Goal: Task Accomplishment & Management: Manage account settings

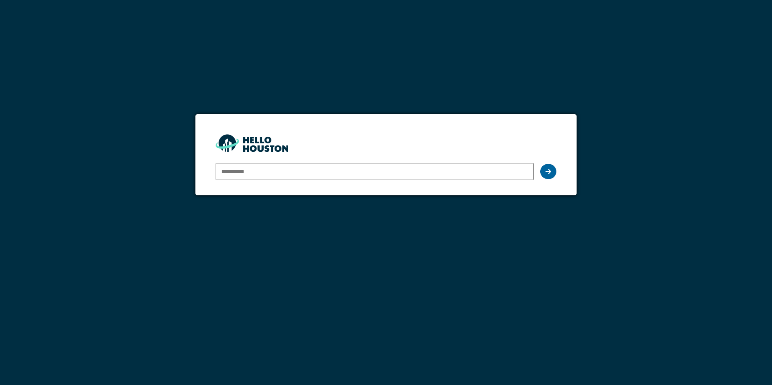
type input "**********"
click at [554, 171] on div at bounding box center [548, 171] width 16 height 15
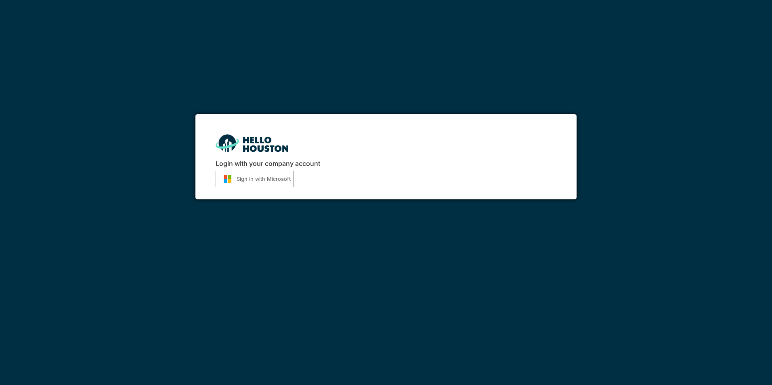
click at [264, 180] on button "Sign in with Microsoft" at bounding box center [255, 179] width 78 height 17
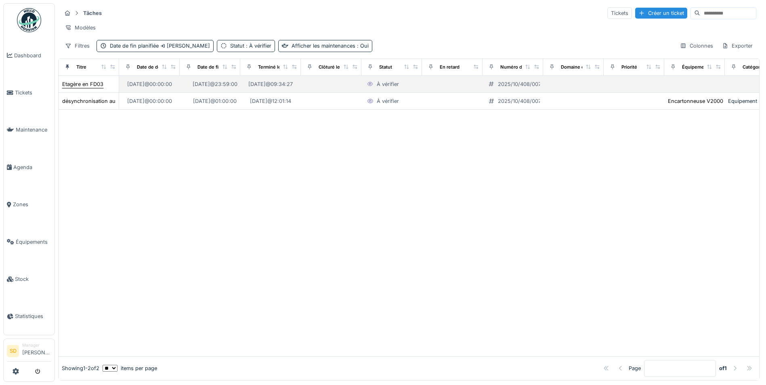
click at [68, 88] on div "Etagère en FD03" at bounding box center [82, 84] width 41 height 8
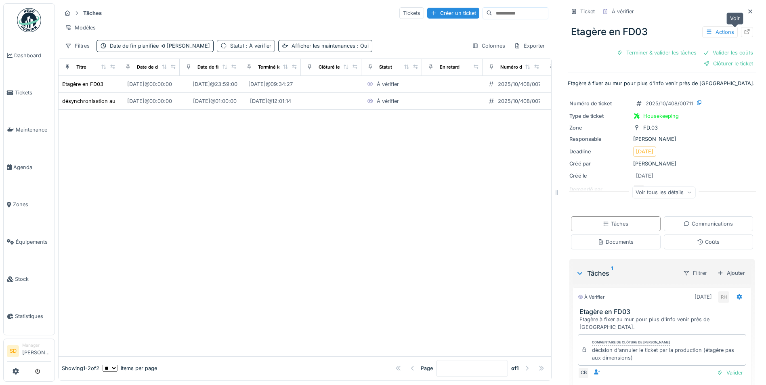
click at [741, 33] on div at bounding box center [747, 32] width 12 height 10
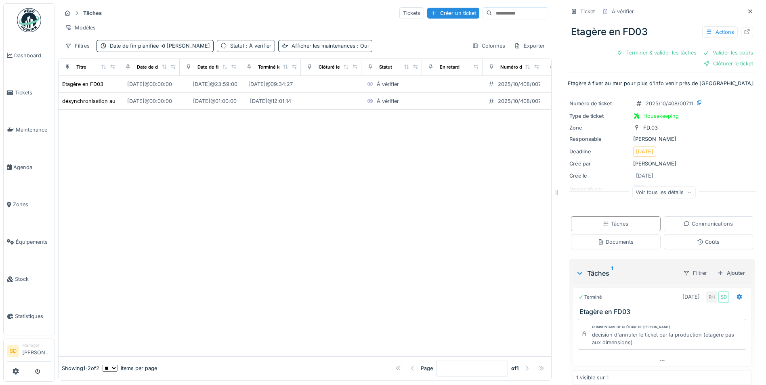
click at [28, 19] on img at bounding box center [29, 20] width 24 height 24
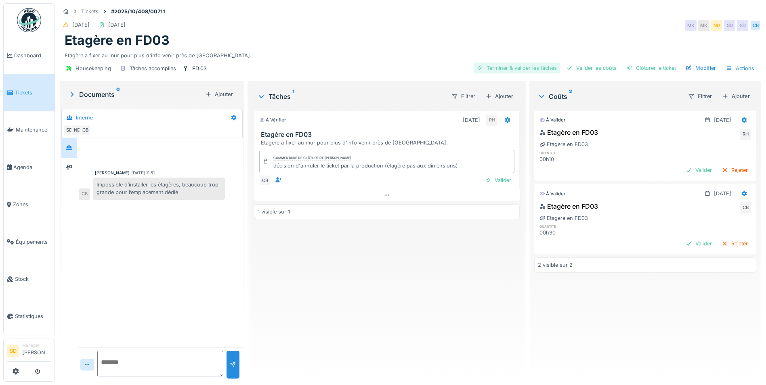
click at [518, 67] on div "Terminer & valider les tâches" at bounding box center [516, 68] width 86 height 11
click at [582, 71] on div "Valider les coûts" at bounding box center [591, 68] width 57 height 11
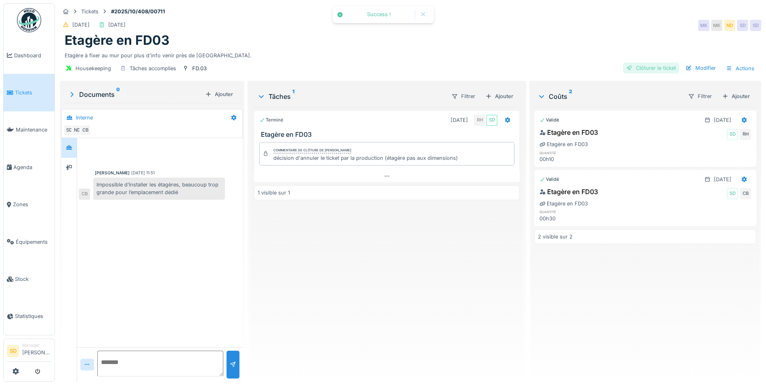
click at [657, 71] on div "Clôturer le ticket" at bounding box center [651, 68] width 56 height 11
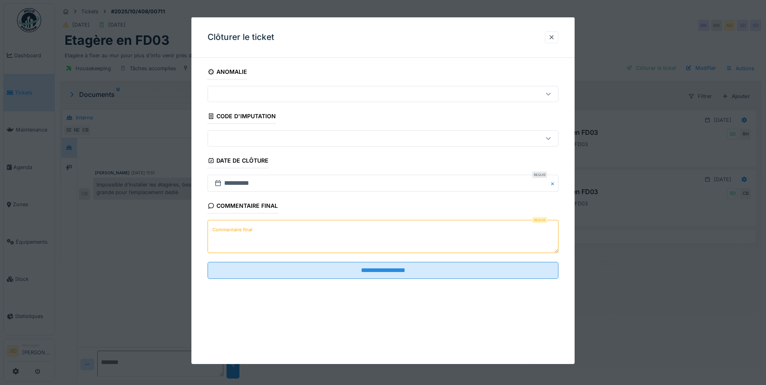
click at [313, 246] on textarea "Commentaire final" at bounding box center [382, 236] width 351 height 33
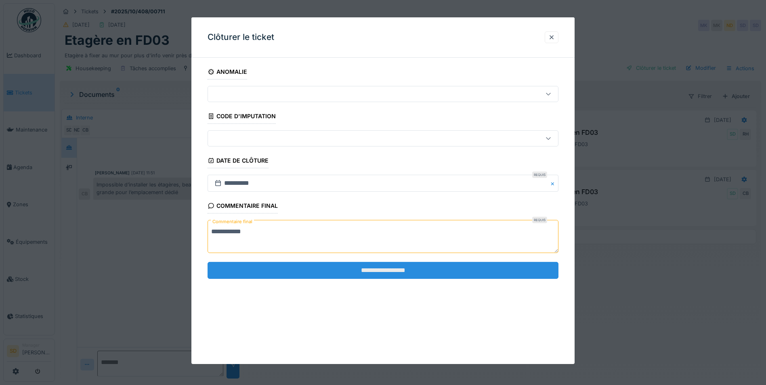
type textarea "**********"
click at [347, 273] on input "**********" at bounding box center [382, 270] width 351 height 17
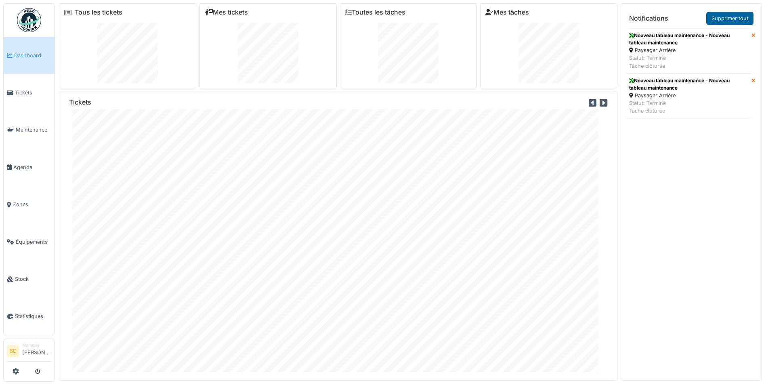
click at [733, 19] on link "Supprimer tout" at bounding box center [729, 18] width 47 height 13
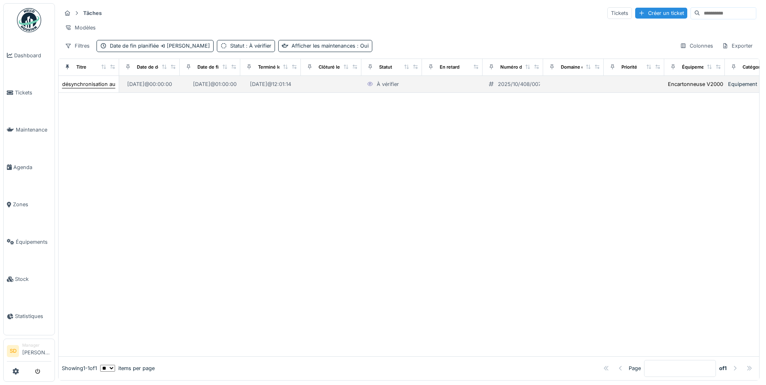
click at [86, 88] on div "désynchronisation au niveau de la V2000" at bounding box center [113, 84] width 103 height 8
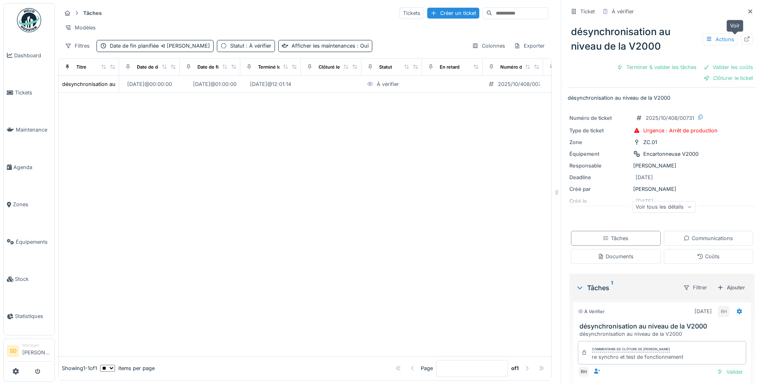
click at [743, 41] on icon at bounding box center [746, 38] width 6 height 5
click at [25, 25] on img at bounding box center [29, 20] width 24 height 24
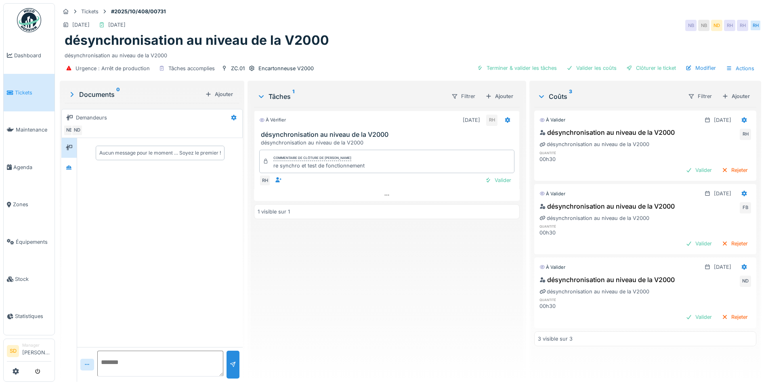
scroll to position [6, 0]
click at [506, 63] on div "Terminer & valider les tâches" at bounding box center [516, 68] width 86 height 11
click at [581, 64] on div "Valider les coûts" at bounding box center [591, 68] width 57 height 11
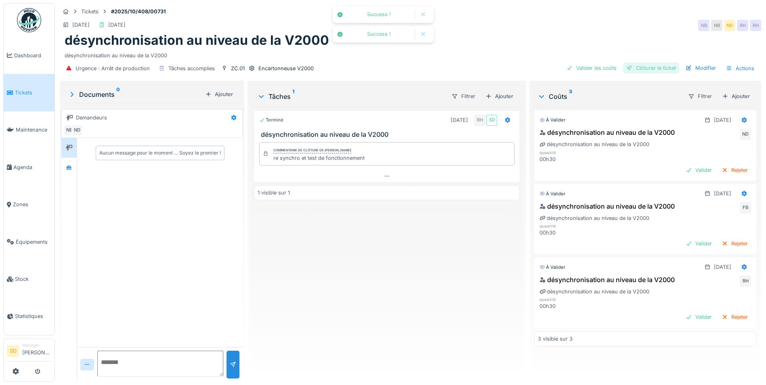
click at [642, 64] on div "Clôturer le ticket" at bounding box center [651, 68] width 56 height 11
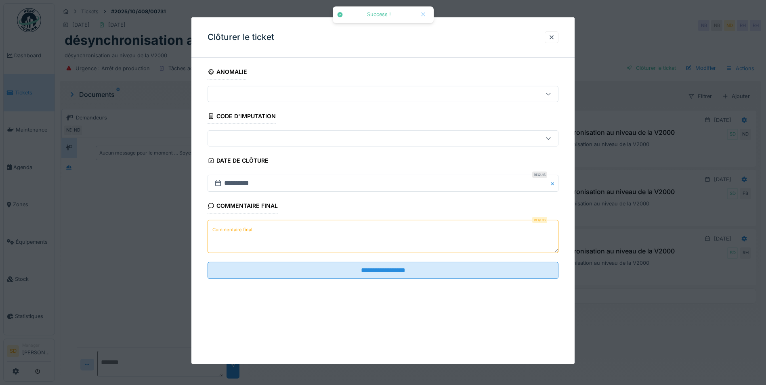
click at [322, 223] on textarea "Commentaire final" at bounding box center [382, 236] width 351 height 33
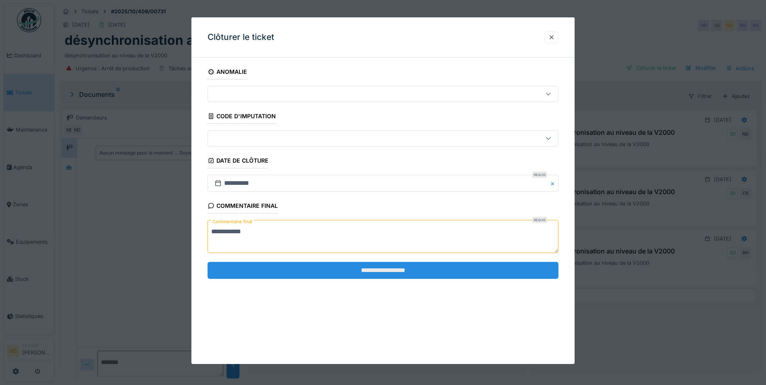
type textarea "**********"
click at [364, 268] on input "**********" at bounding box center [382, 270] width 351 height 17
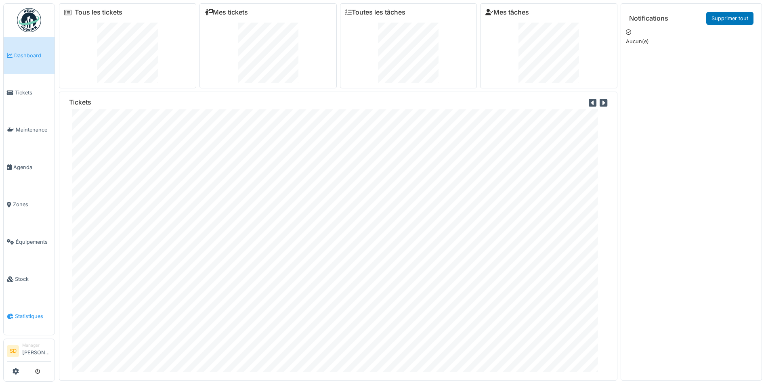
click at [39, 312] on span "Statistiques" at bounding box center [33, 316] width 36 height 8
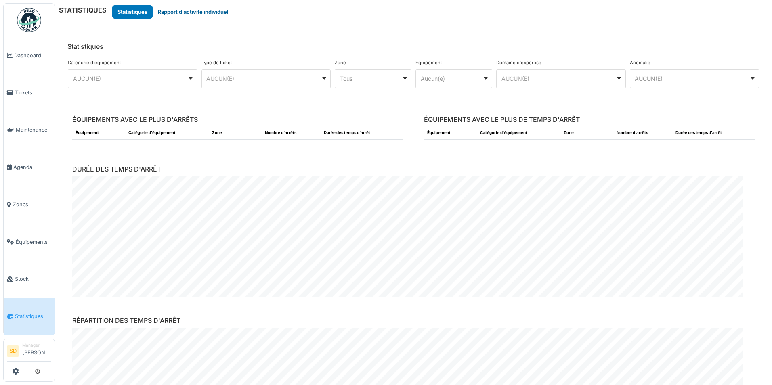
click at [178, 15] on button "Rapport d'activité individuel" at bounding box center [193, 11] width 81 height 13
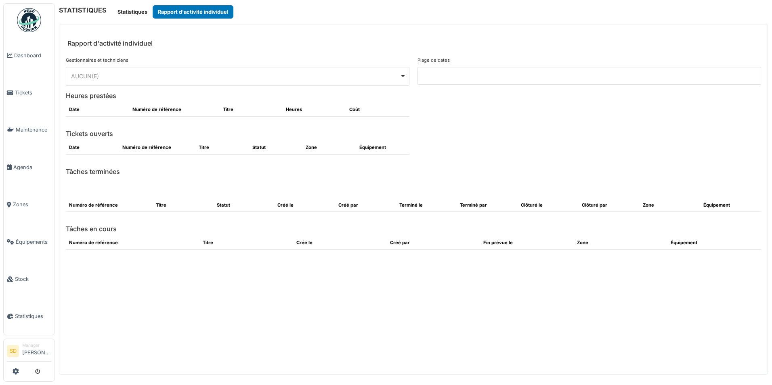
click at [196, 80] on div "AUCUN(E) Remove item" at bounding box center [237, 76] width 337 height 12
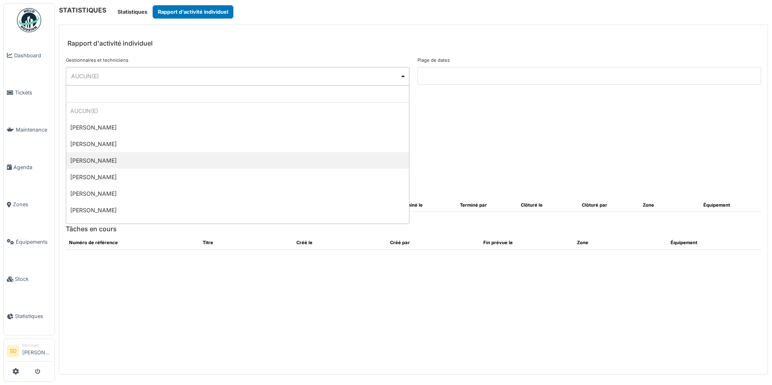
select select "*********"
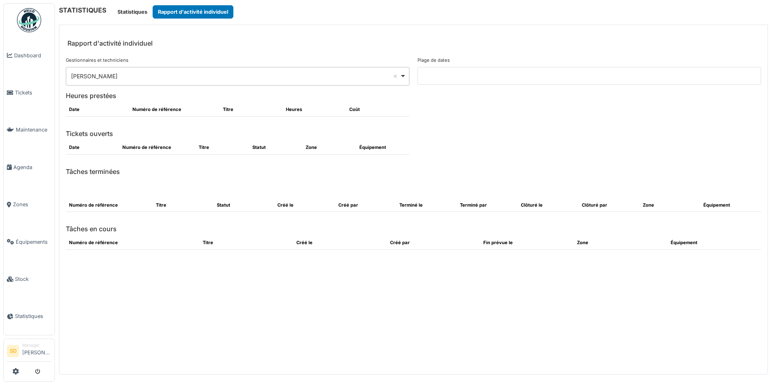
click at [451, 72] on input at bounding box center [588, 76] width 343 height 18
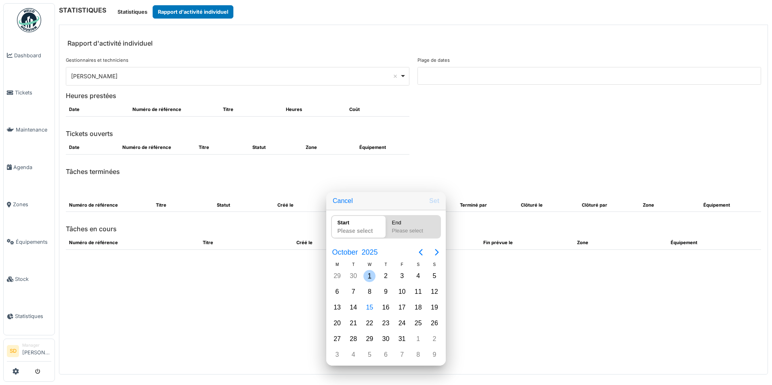
click at [367, 277] on div "1" at bounding box center [369, 276] width 12 height 12
click at [403, 337] on div "31" at bounding box center [402, 339] width 12 height 12
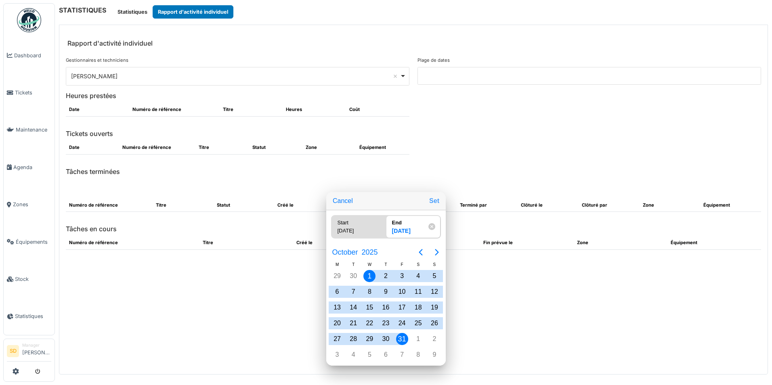
click at [434, 202] on button "Set" at bounding box center [434, 201] width 17 height 15
type input "**********"
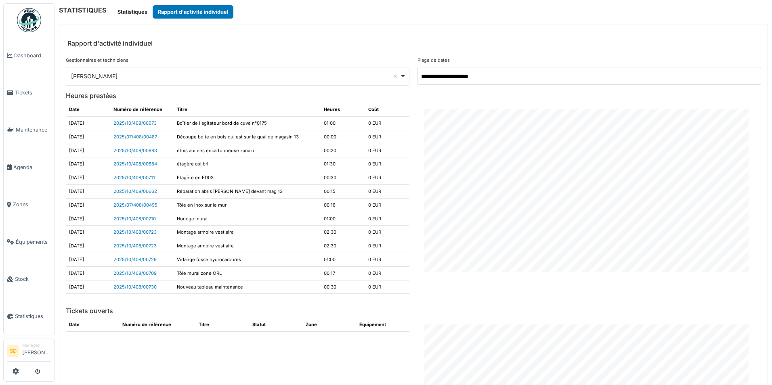
drag, startPoint x: 101, startPoint y: 178, endPoint x: 95, endPoint y: 242, distance: 64.5
click at [95, 242] on tbody "2025-10-03 2025/10/408/00673 Boîtier de l'agitateur bord de cuve n°0175 01:00 0…" at bounding box center [237, 204] width 343 height 177
click at [218, 90] on div "**********" at bounding box center [238, 74] width 352 height 35
click at [226, 76] on div "Charles Boilly Remove item" at bounding box center [235, 76] width 329 height 8
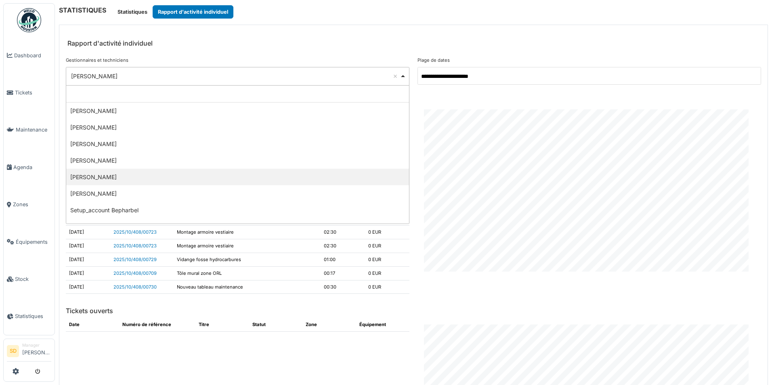
scroll to position [111, 0]
select select "*********"
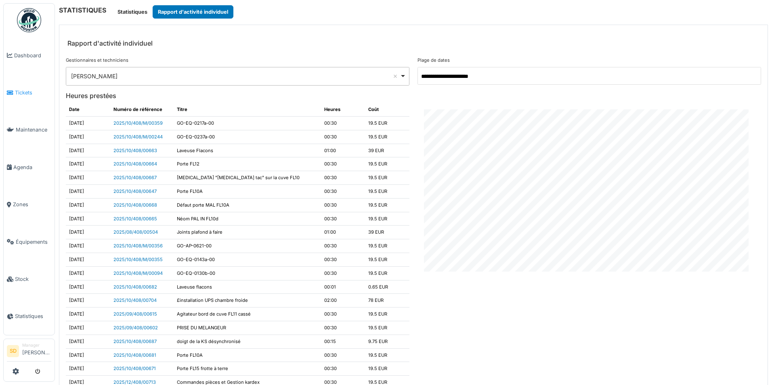
click at [25, 91] on span "Tickets" at bounding box center [33, 93] width 36 height 8
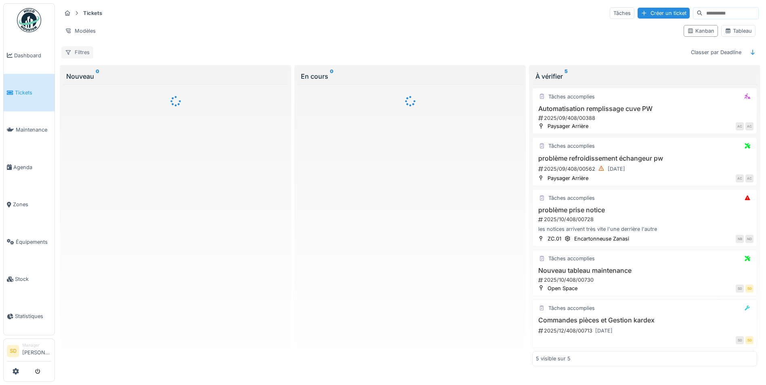
click at [82, 53] on div "Filtres" at bounding box center [77, 52] width 32 height 12
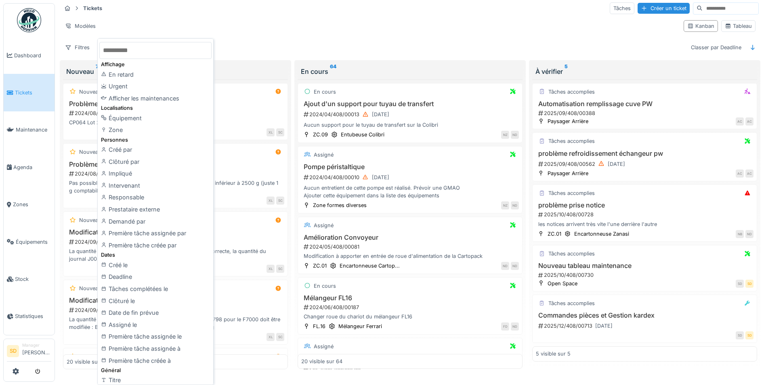
click at [118, 133] on div "Zone" at bounding box center [155, 130] width 112 height 12
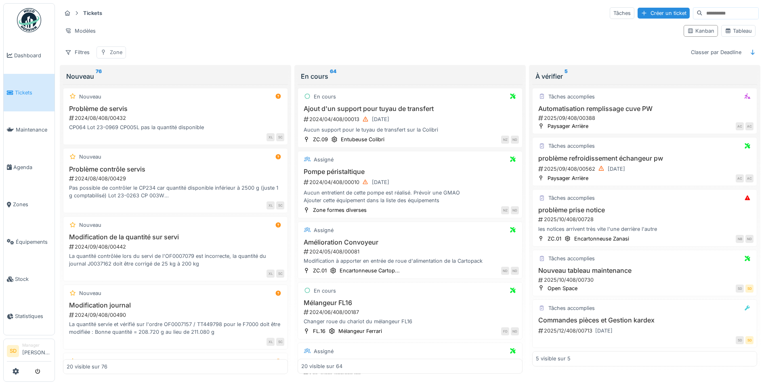
click at [117, 48] on div "Zone" at bounding box center [116, 52] width 13 height 8
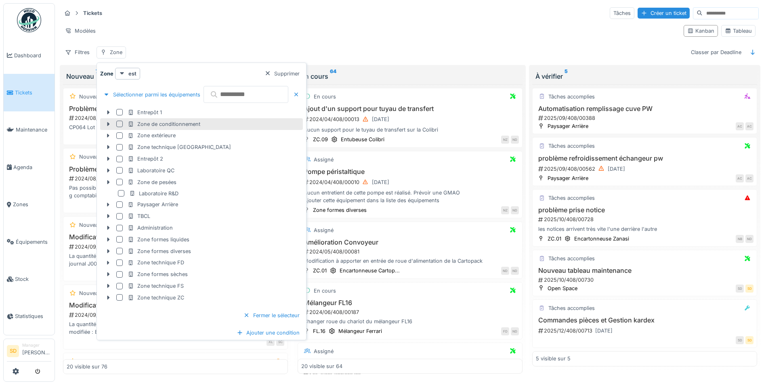
click at [119, 121] on div at bounding box center [119, 124] width 6 height 6
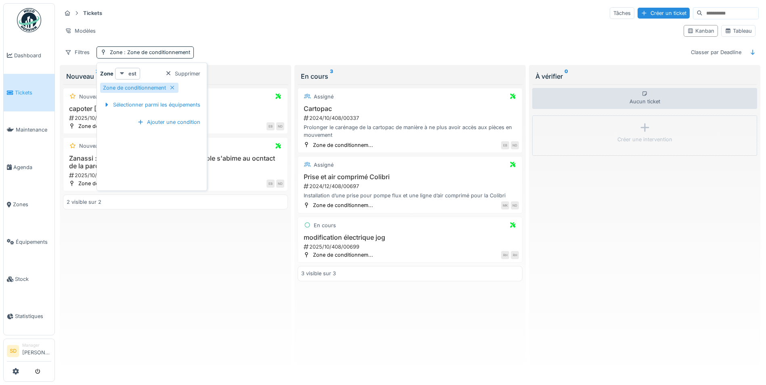
click at [132, 70] on strong "est" at bounding box center [132, 74] width 8 height 8
click at [149, 97] on div "est (ou un des enfants)" at bounding box center [151, 103] width 68 height 12
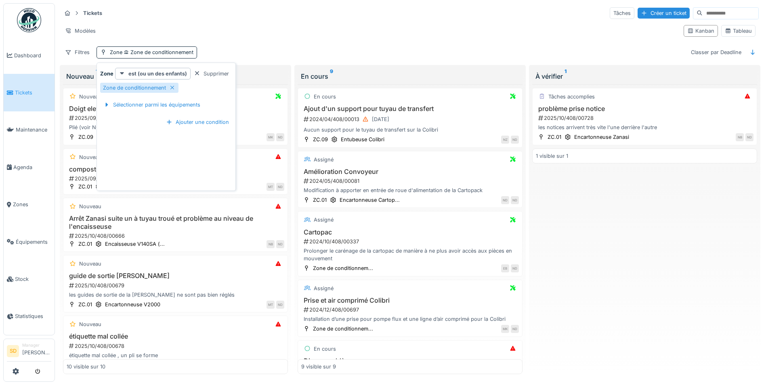
click at [275, 38] on div "Tickets Tâches Créer un ticket Modèles Kanban Tableau Filtres Zone Zone de cond…" at bounding box center [410, 32] width 704 height 59
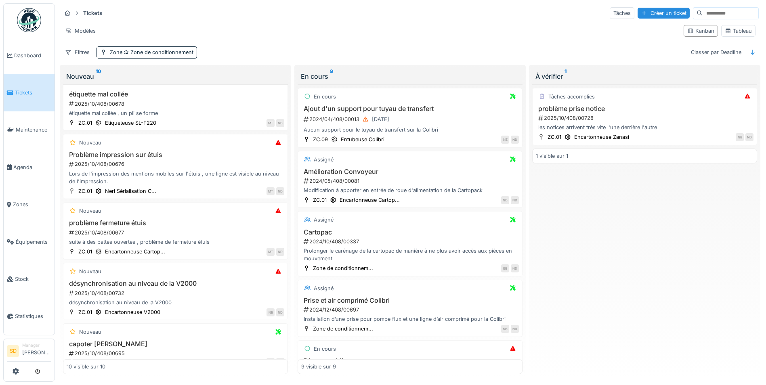
scroll to position [283, 0]
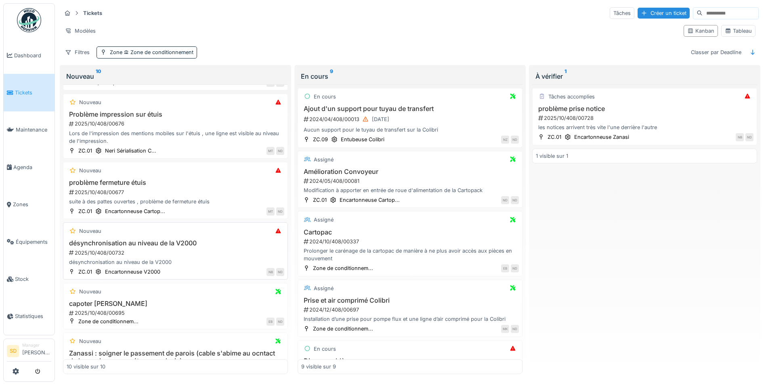
click at [149, 239] on h3 "désynchronisation au niveau de la V2000" at bounding box center [176, 243] width 218 height 8
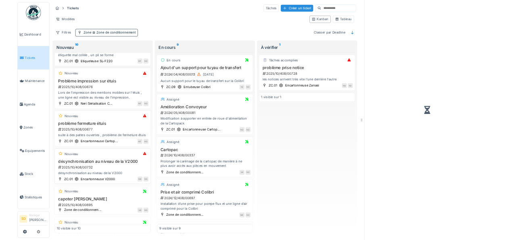
scroll to position [298, 0]
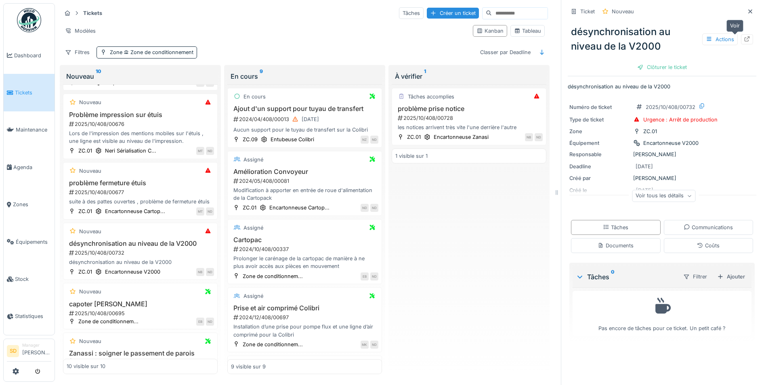
click at [743, 36] on icon at bounding box center [746, 38] width 6 height 5
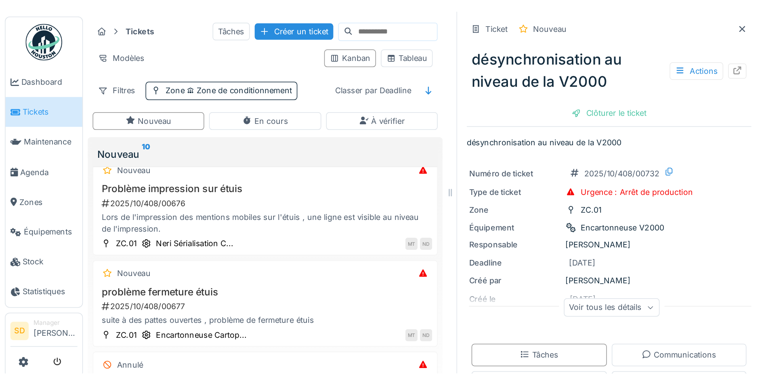
scroll to position [282, 0]
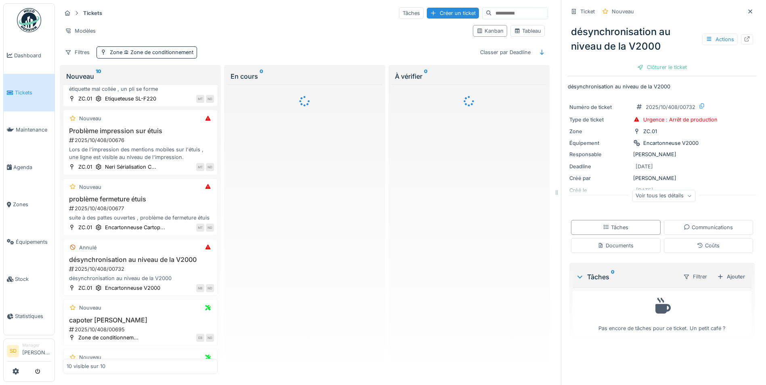
click at [28, 91] on span "Tickets" at bounding box center [33, 93] width 36 height 8
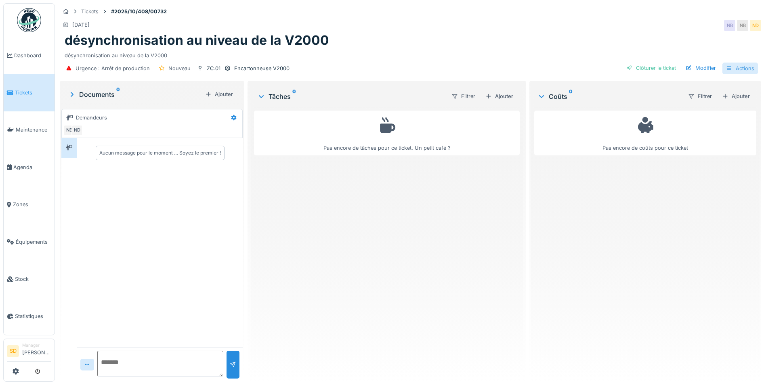
click at [733, 67] on div "Actions" at bounding box center [740, 69] width 36 height 12
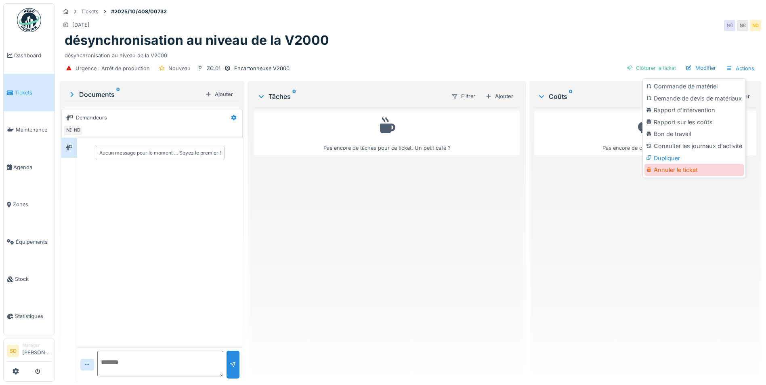
click at [669, 169] on div "Annuler le ticket" at bounding box center [693, 170] width 99 height 12
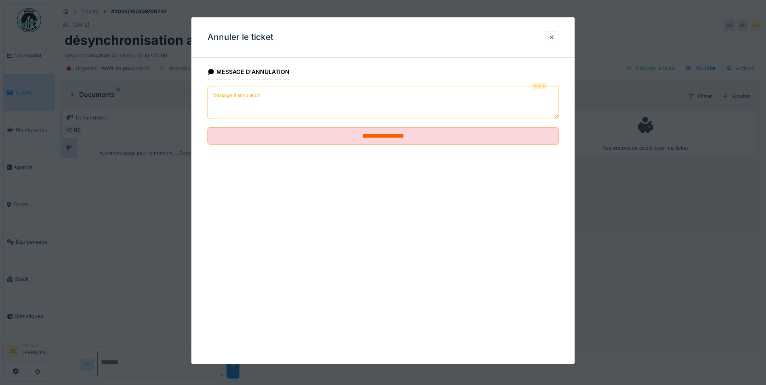
click at [270, 98] on textarea "Message d'annulation" at bounding box center [382, 102] width 351 height 33
type textarea "*"
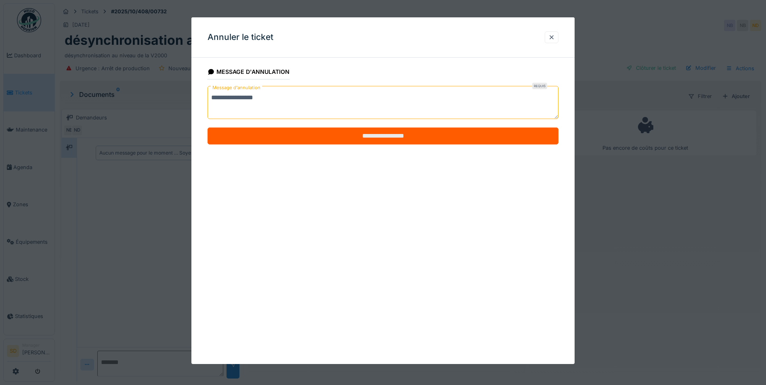
type textarea "**********"
click at [372, 142] on input "**********" at bounding box center [382, 136] width 351 height 17
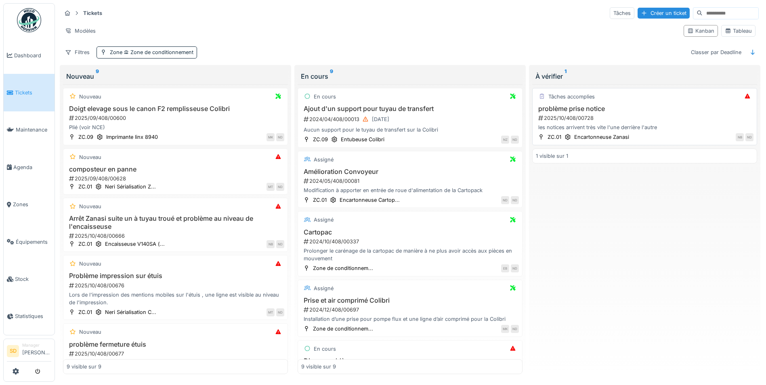
click at [552, 106] on h3 "problème prise notice" at bounding box center [645, 109] width 218 height 8
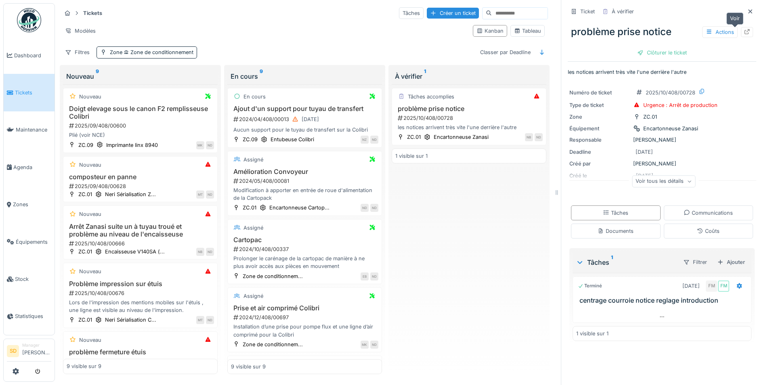
click at [743, 32] on icon at bounding box center [746, 31] width 6 height 5
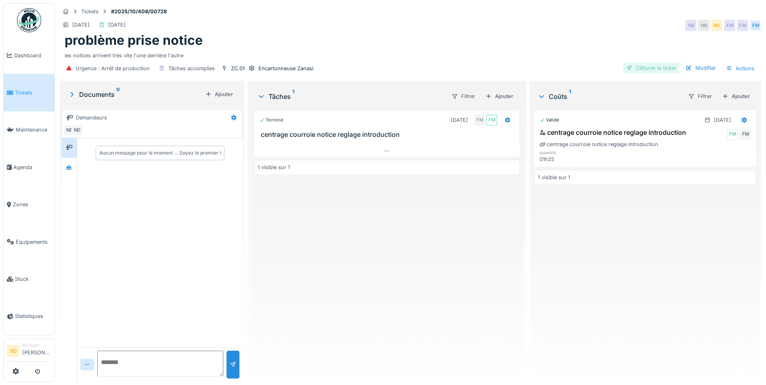
click at [641, 68] on div "Clôturer le ticket" at bounding box center [651, 68] width 56 height 11
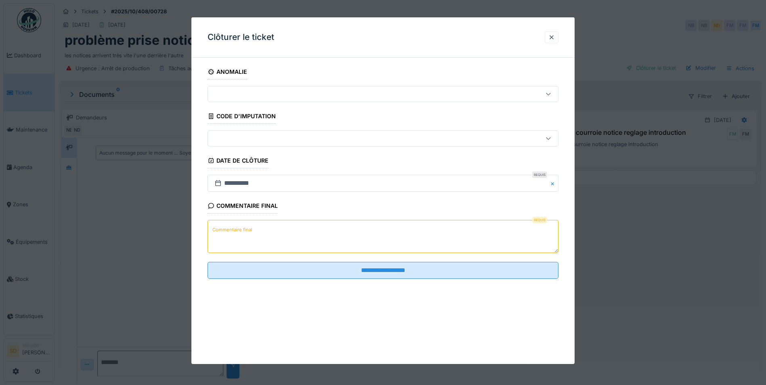
click at [303, 223] on textarea "Commentaire final" at bounding box center [382, 236] width 351 height 33
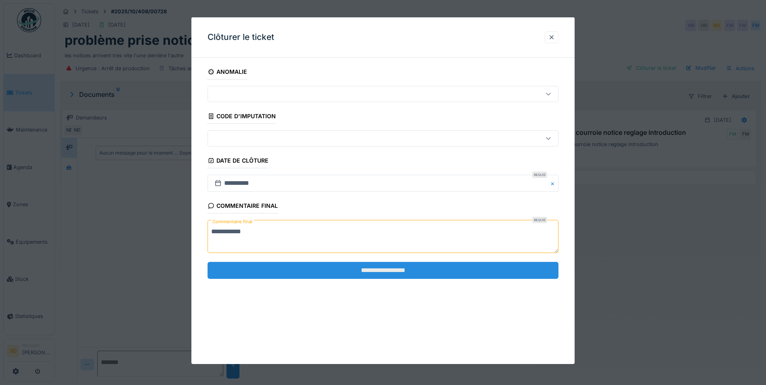
type textarea "**********"
click at [375, 267] on input "**********" at bounding box center [382, 270] width 351 height 17
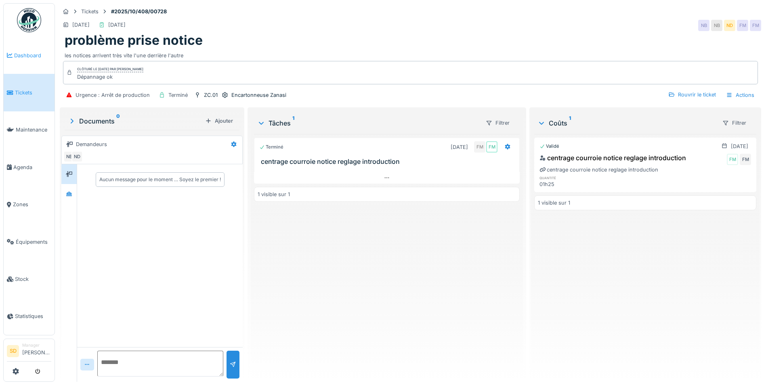
click at [35, 52] on span "Dashboard" at bounding box center [32, 56] width 37 height 8
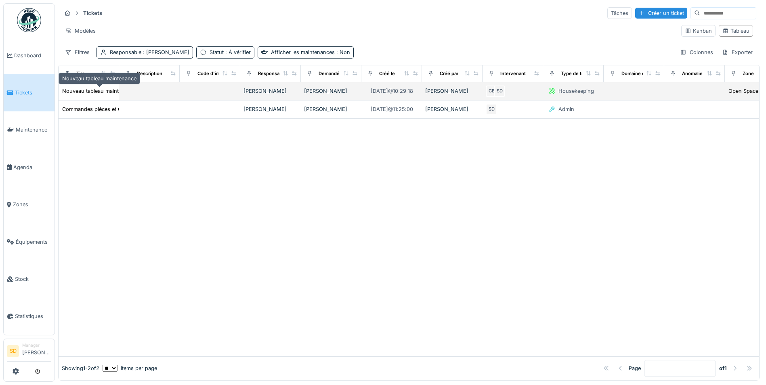
click at [102, 89] on div "Nouveau tableau maintenance" at bounding box center [99, 91] width 74 height 8
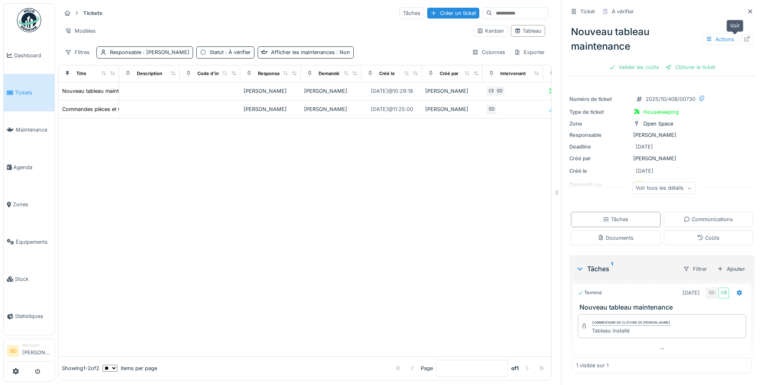
click at [743, 42] on div at bounding box center [746, 40] width 6 height 8
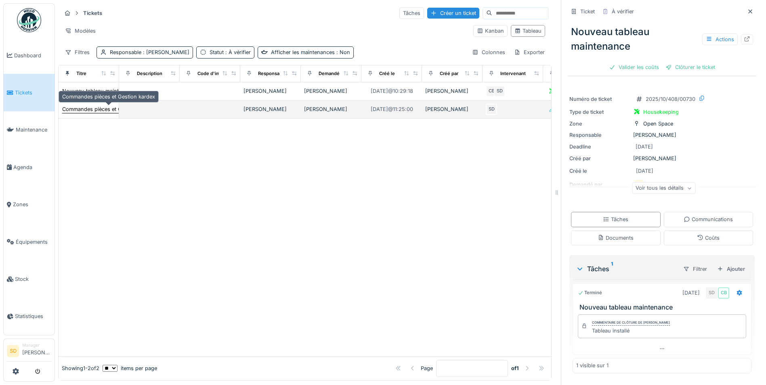
click at [94, 109] on div "Commandes pièces et Gestion kardex" at bounding box center [108, 109] width 93 height 8
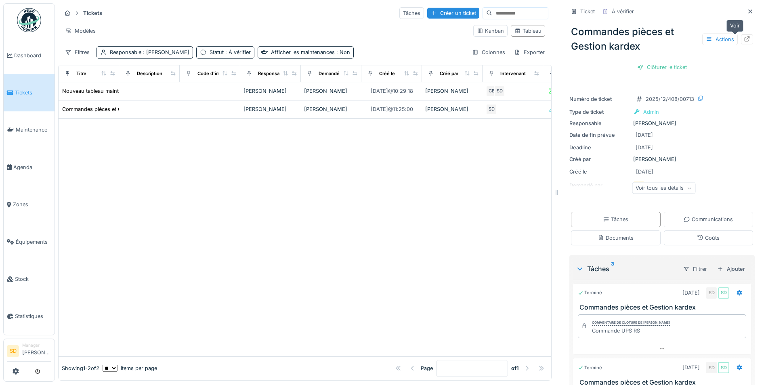
click at [743, 38] on icon at bounding box center [746, 38] width 6 height 5
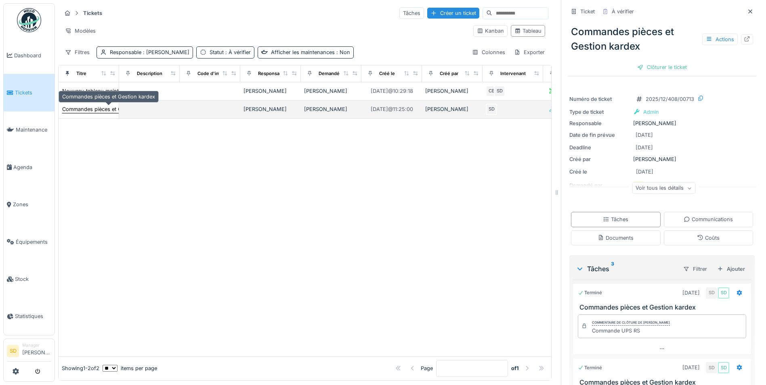
click at [102, 107] on div "Commandes pièces et Gestion kardex" at bounding box center [108, 109] width 93 height 8
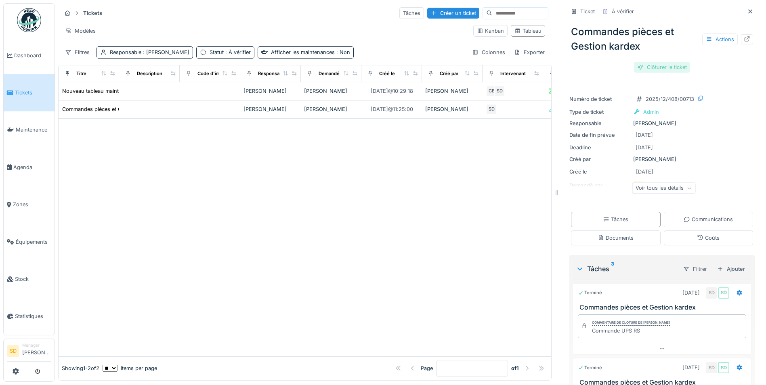
click at [668, 67] on div "Clôturer le ticket" at bounding box center [662, 67] width 56 height 11
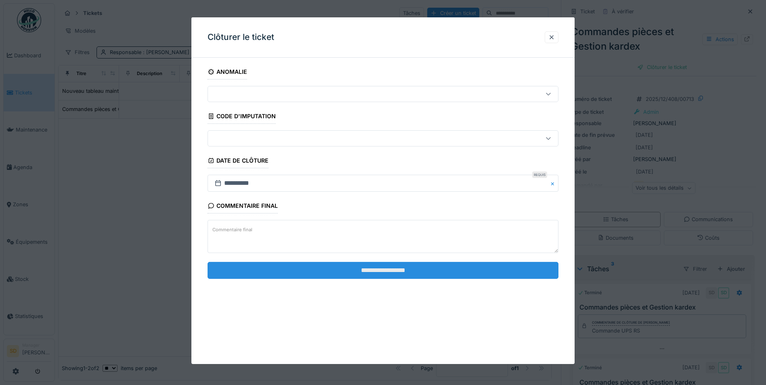
click at [402, 272] on input "**********" at bounding box center [382, 270] width 351 height 17
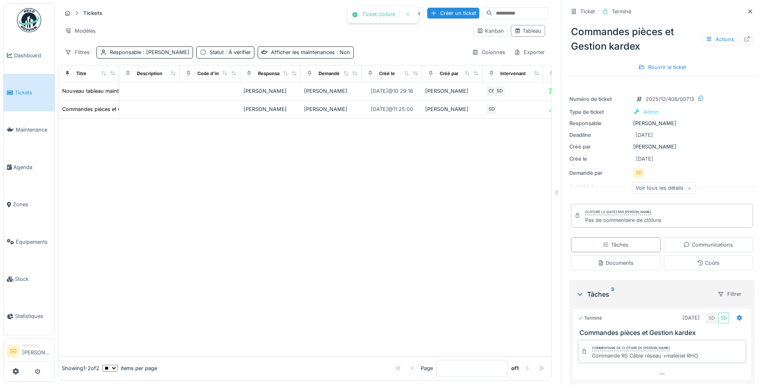
click at [24, 25] on img at bounding box center [29, 20] width 24 height 24
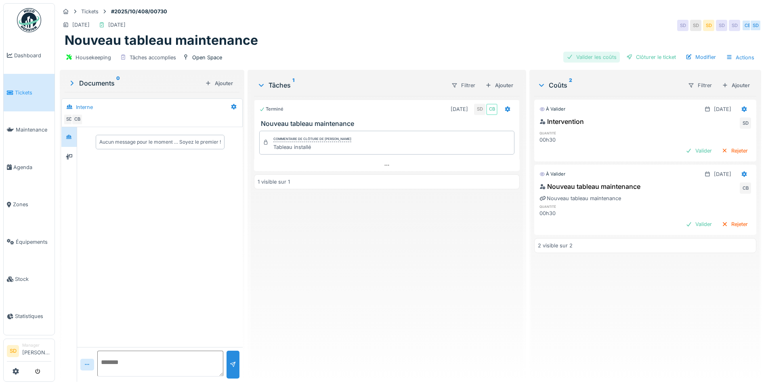
click at [583, 59] on div "Valider les coûts" at bounding box center [591, 57] width 57 height 11
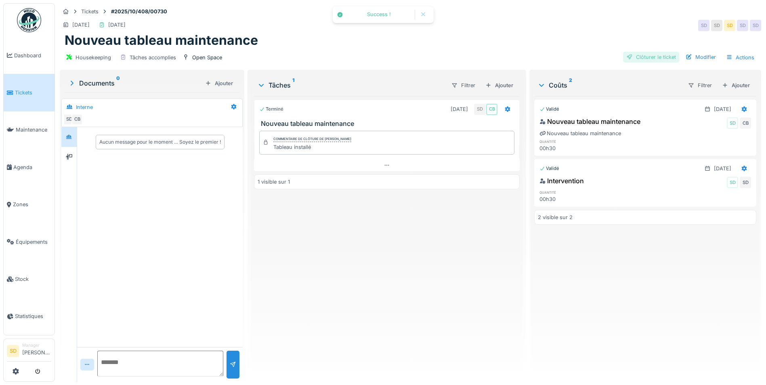
click at [626, 57] on div at bounding box center [629, 57] width 6 height 8
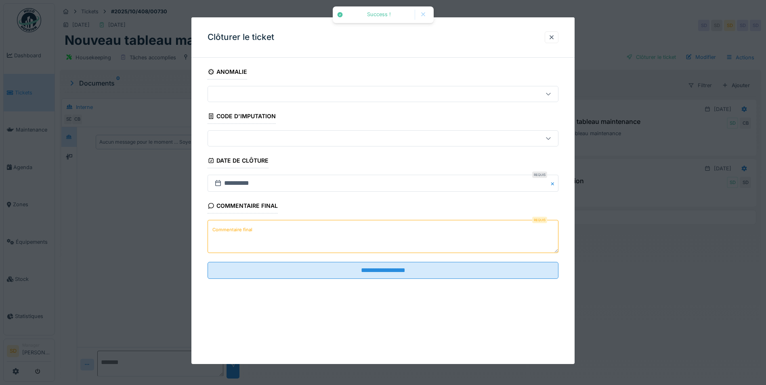
click at [318, 247] on textarea "Commentaire final" at bounding box center [382, 236] width 351 height 33
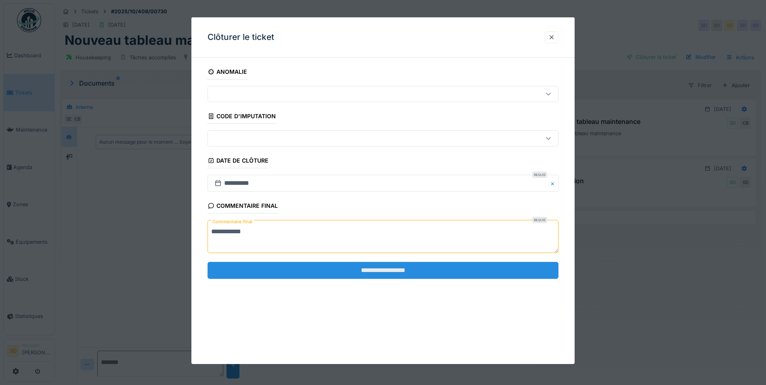
type textarea "**********"
click at [363, 275] on input "**********" at bounding box center [382, 270] width 351 height 17
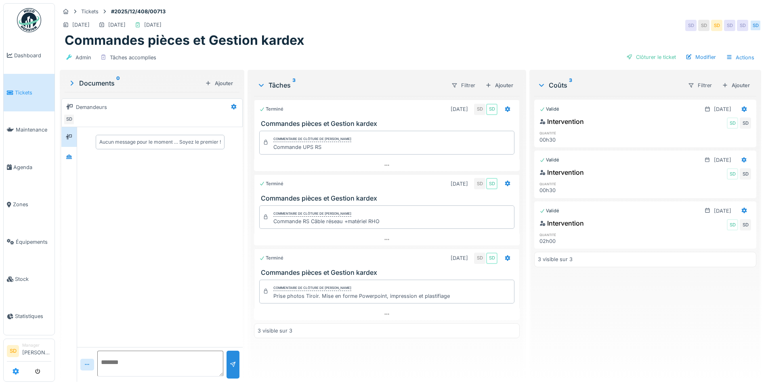
click at [17, 370] on icon at bounding box center [16, 371] width 6 height 6
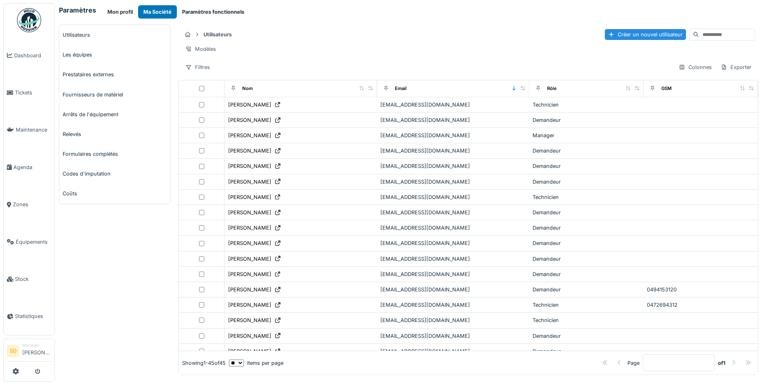
click at [207, 13] on button "Paramètres fonctionnels" at bounding box center [213, 11] width 73 height 13
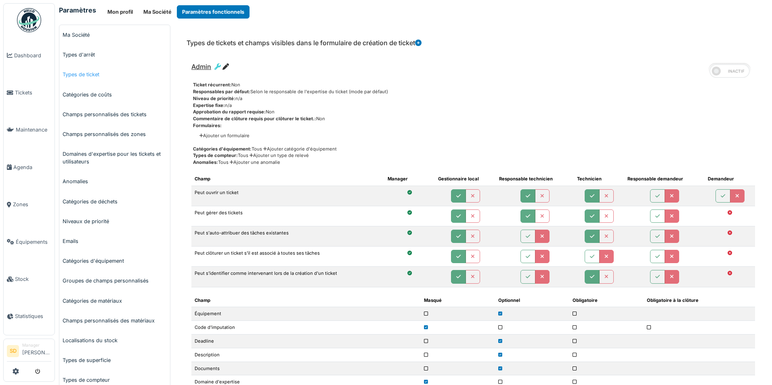
click at [92, 77] on link "Types de ticket" at bounding box center [114, 75] width 111 height 20
click at [86, 73] on link "Types de ticket" at bounding box center [114, 75] width 111 height 20
click at [26, 92] on span "Tickets" at bounding box center [33, 93] width 36 height 8
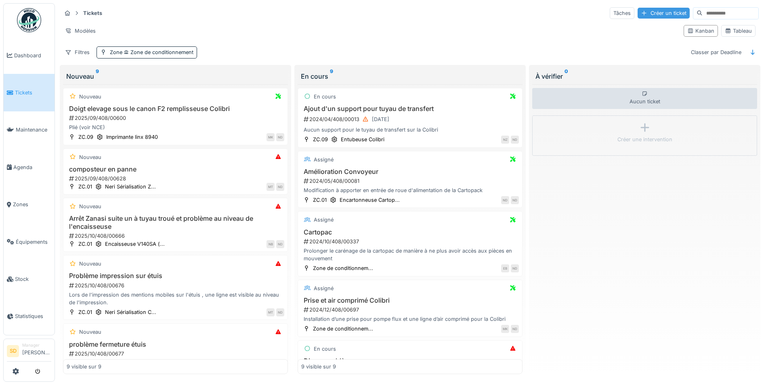
click at [637, 12] on div "Créer un ticket" at bounding box center [663, 13] width 52 height 11
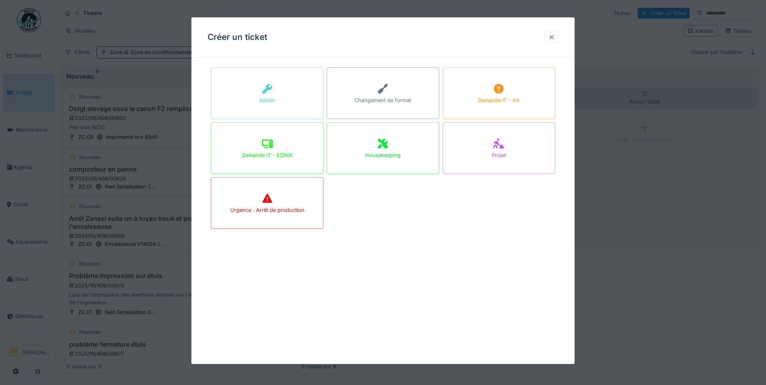
click at [555, 36] on div at bounding box center [551, 38] width 6 height 8
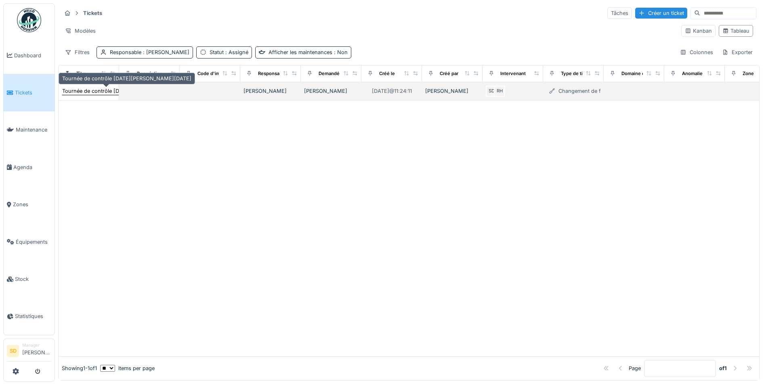
click at [102, 89] on div "Tournée de contrôle [DATE][PERSON_NAME][DATE]" at bounding box center [126, 91] width 129 height 8
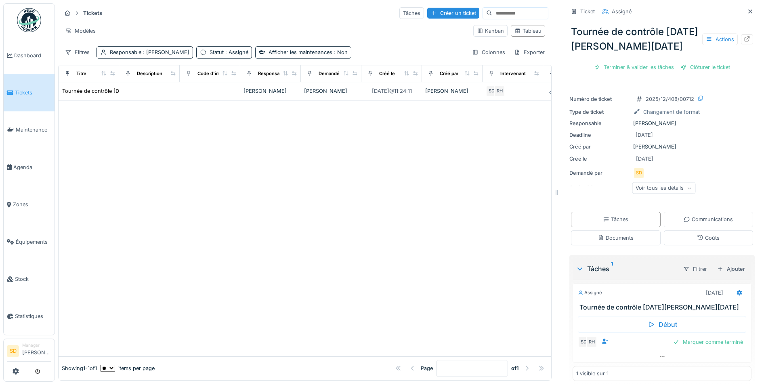
click at [747, 11] on icon at bounding box center [750, 11] width 6 height 5
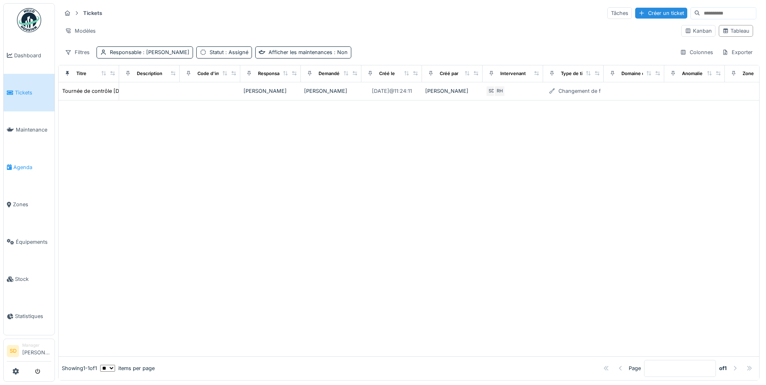
click at [20, 168] on span "Agenda" at bounding box center [32, 167] width 38 height 8
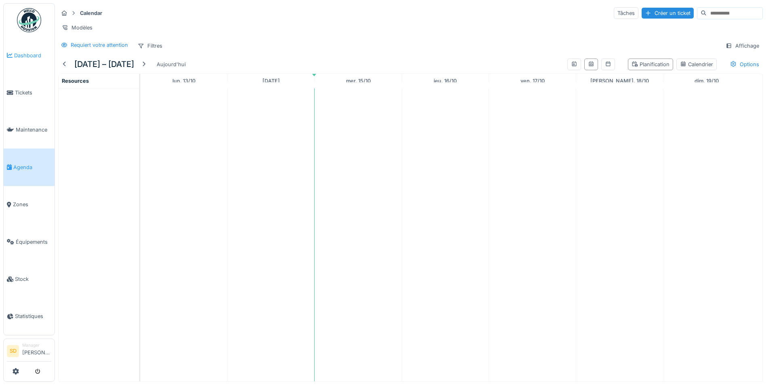
click at [29, 56] on span "Dashboard" at bounding box center [32, 56] width 37 height 8
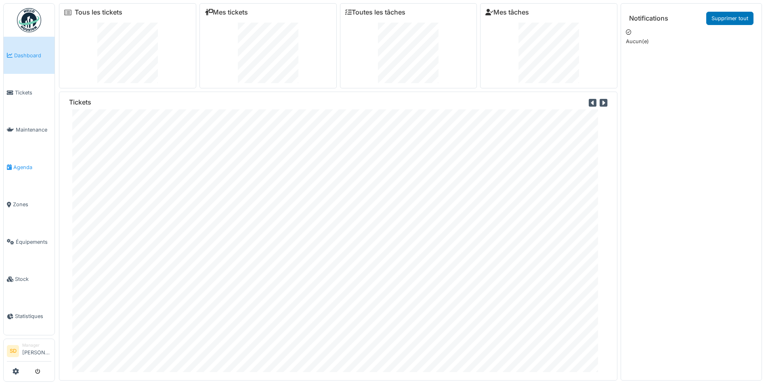
click at [27, 163] on span "Agenda" at bounding box center [32, 167] width 38 height 8
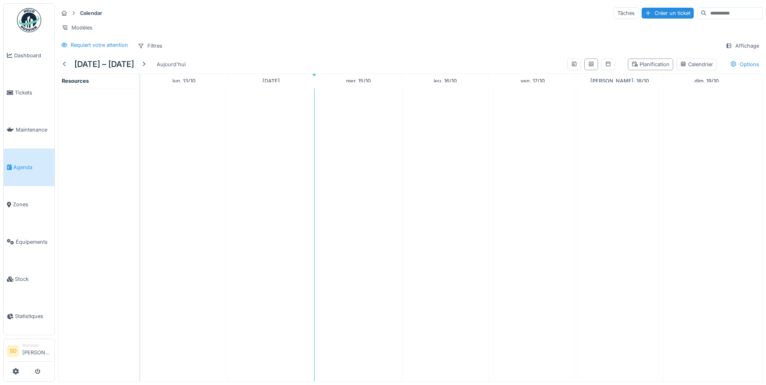
scroll to position [6, 0]
click at [32, 54] on span "Dashboard" at bounding box center [32, 56] width 37 height 8
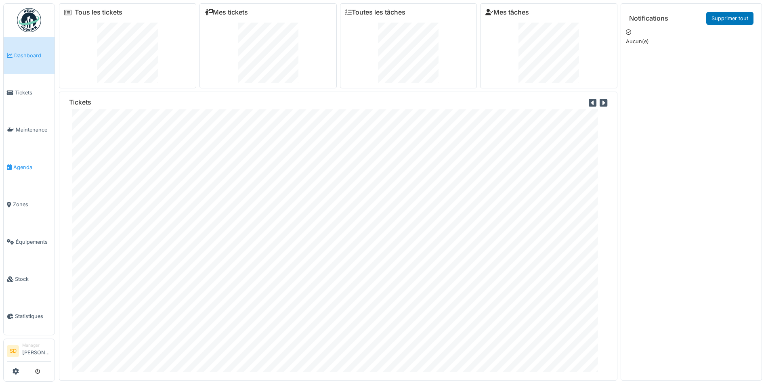
click at [20, 164] on span "Agenda" at bounding box center [32, 167] width 38 height 8
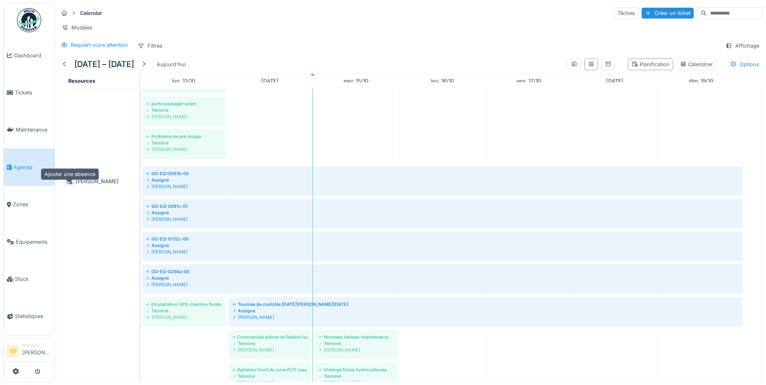
click at [71, 183] on icon at bounding box center [70, 182] width 6 height 6
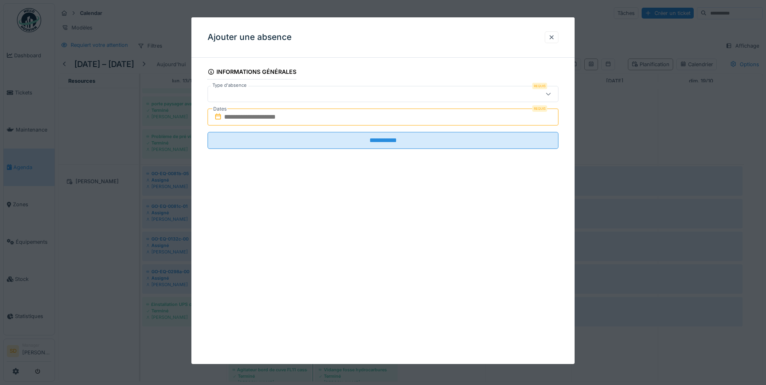
click at [335, 96] on div at bounding box center [362, 94] width 302 height 9
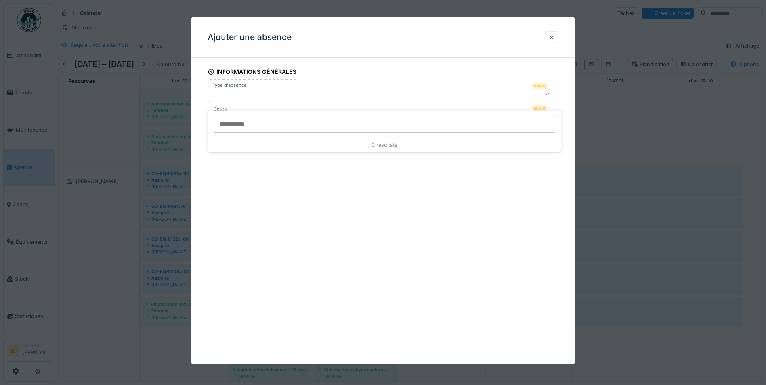
click at [335, 96] on div at bounding box center [362, 94] width 302 height 9
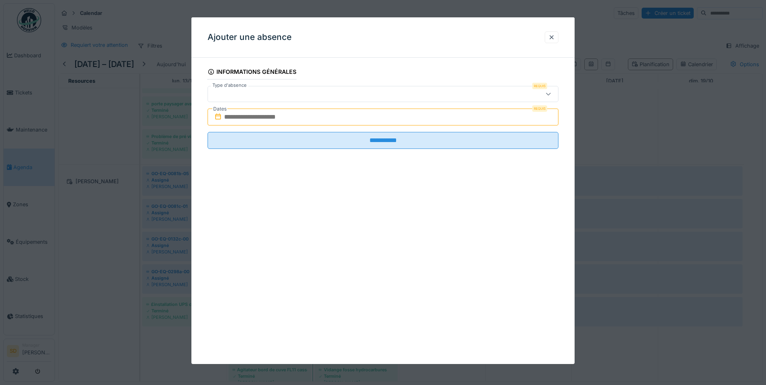
click at [321, 117] on input "text" at bounding box center [382, 117] width 351 height 17
click at [552, 38] on div at bounding box center [551, 38] width 6 height 8
